Goal: Task Accomplishment & Management: Manage account settings

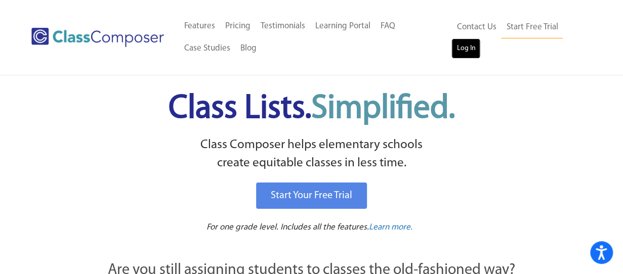
click at [462, 45] on link "Log In" at bounding box center [465, 48] width 29 height 20
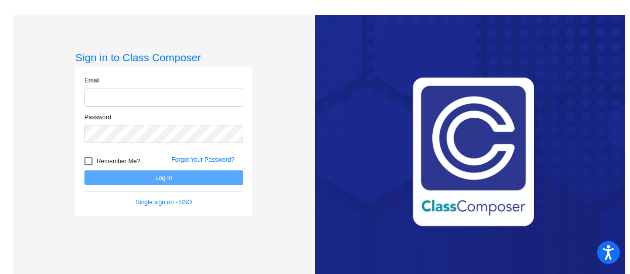
type input "afrey@k12.wv.us"
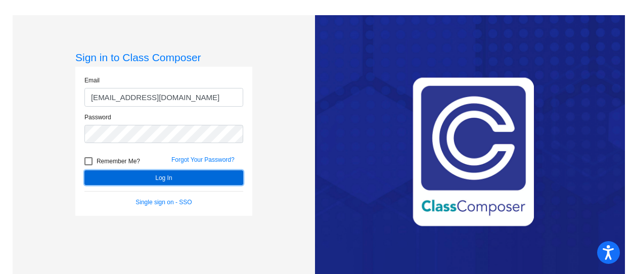
click at [181, 180] on button "Log In" at bounding box center [163, 178] width 159 height 15
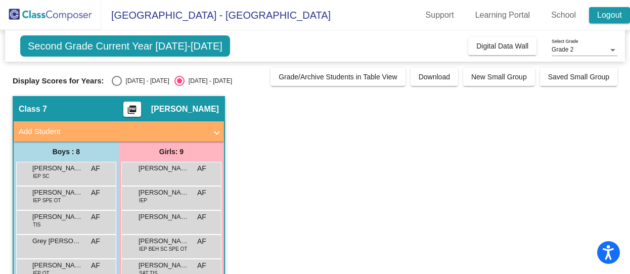
click at [609, 11] on link "Logout" at bounding box center [609, 15] width 41 height 16
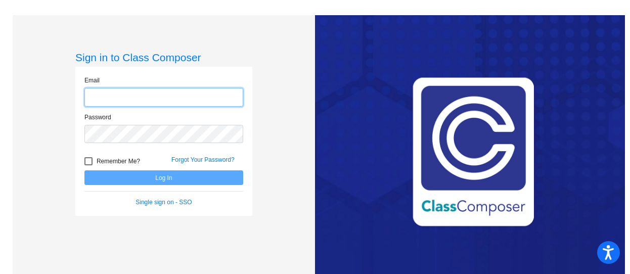
type input "afrey@k12.wv.us"
